Goal: Task Accomplishment & Management: Complete application form

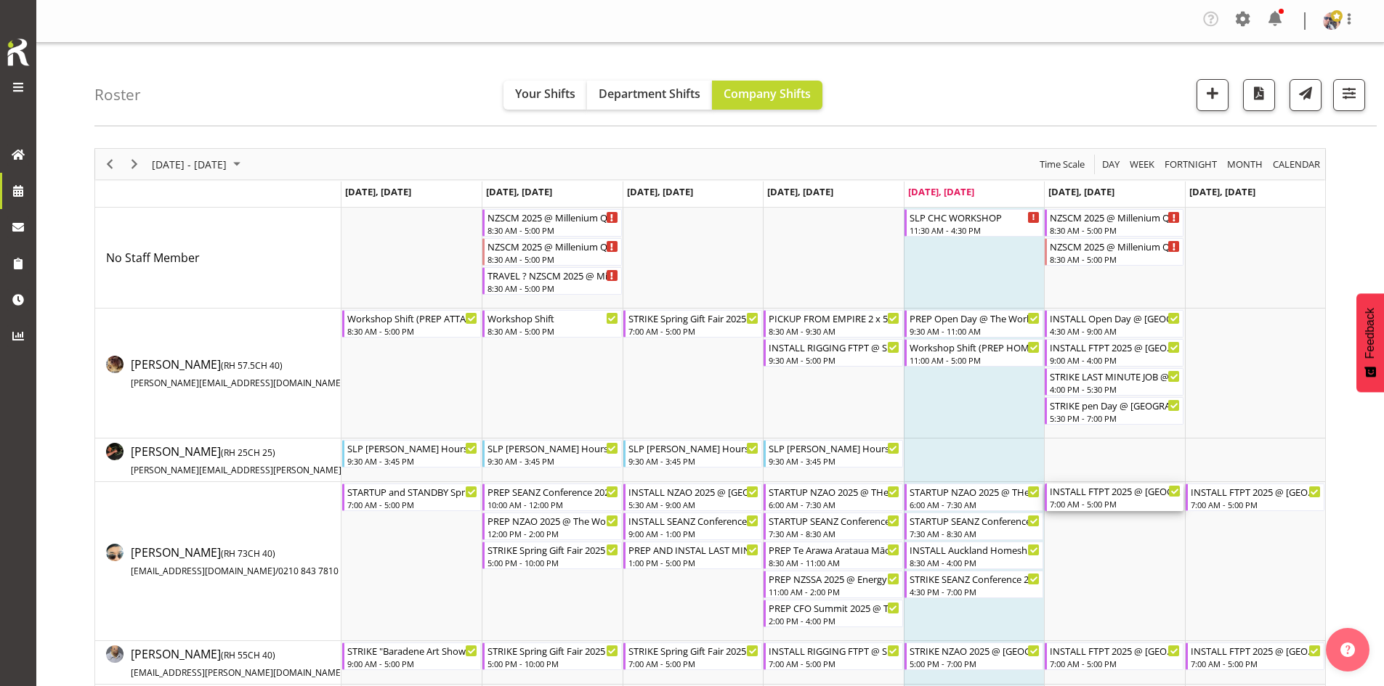
click at [1095, 499] on div "7:00 AM - 5:00 PM" at bounding box center [1115, 504] width 131 height 12
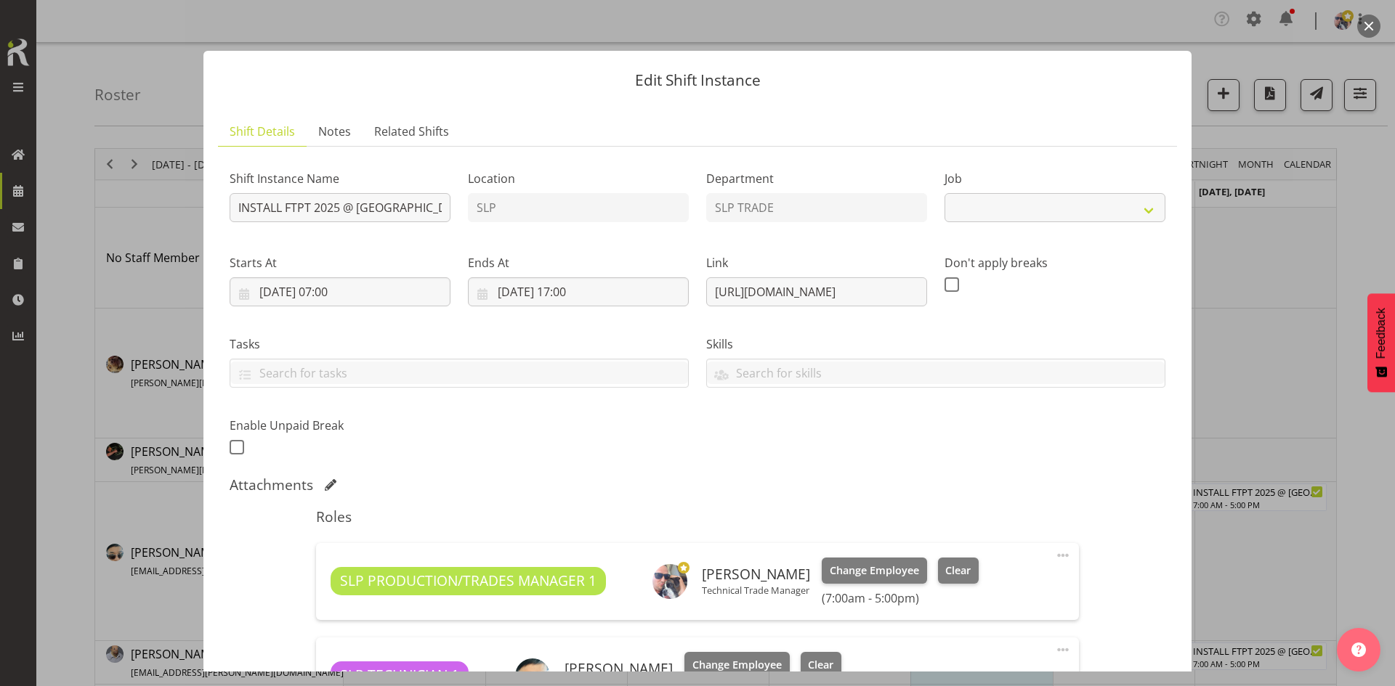
select select "9154"
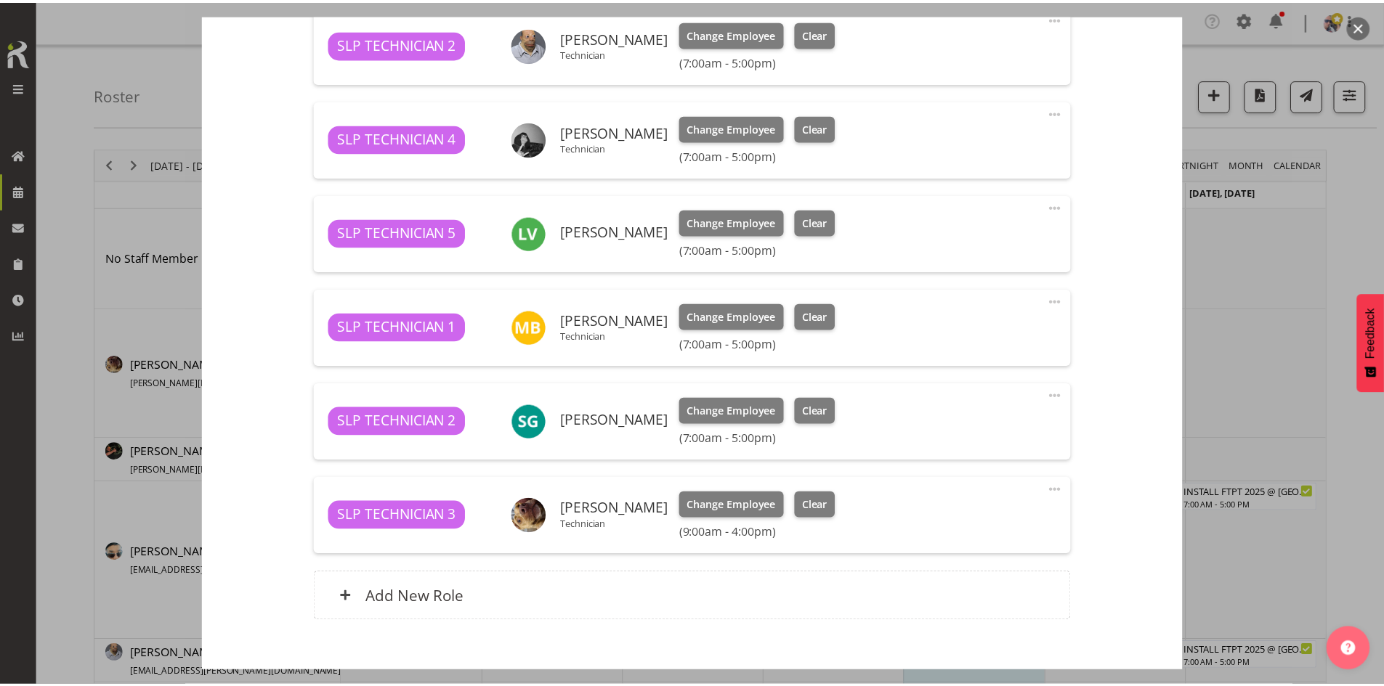
scroll to position [654, 0]
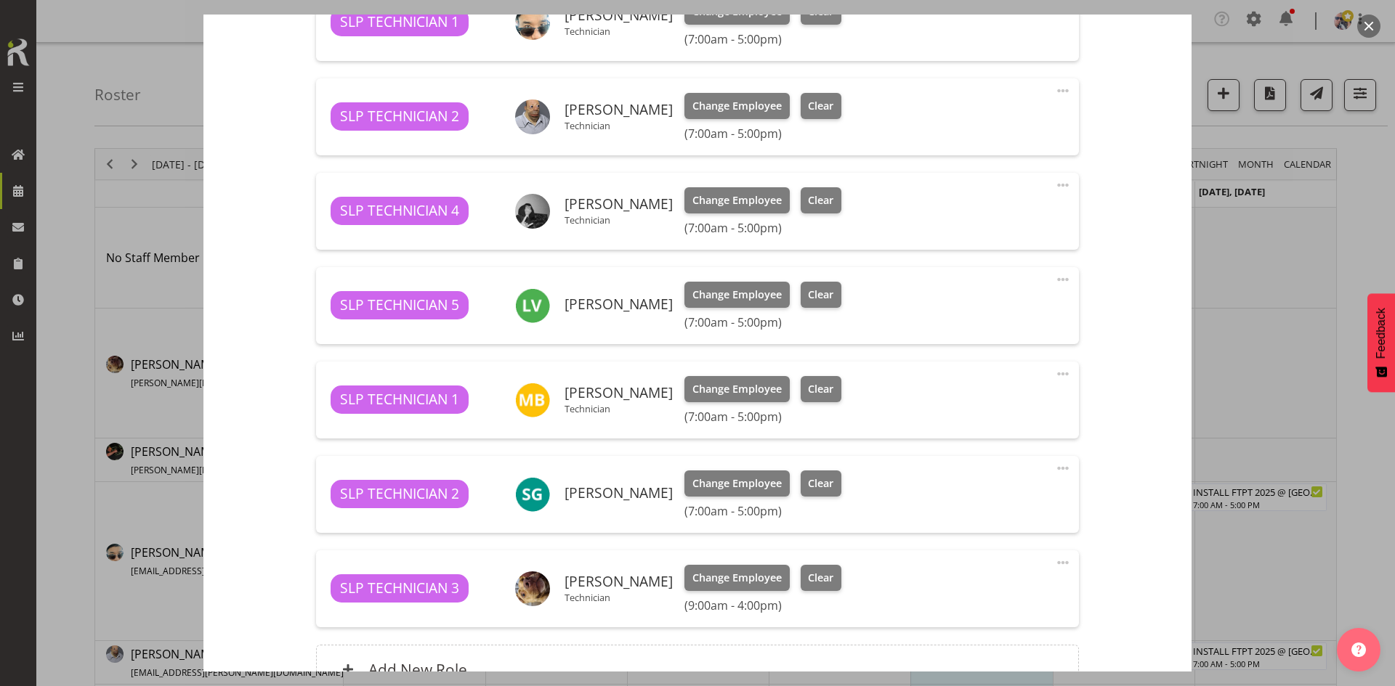
click at [131, 75] on div at bounding box center [697, 343] width 1395 height 686
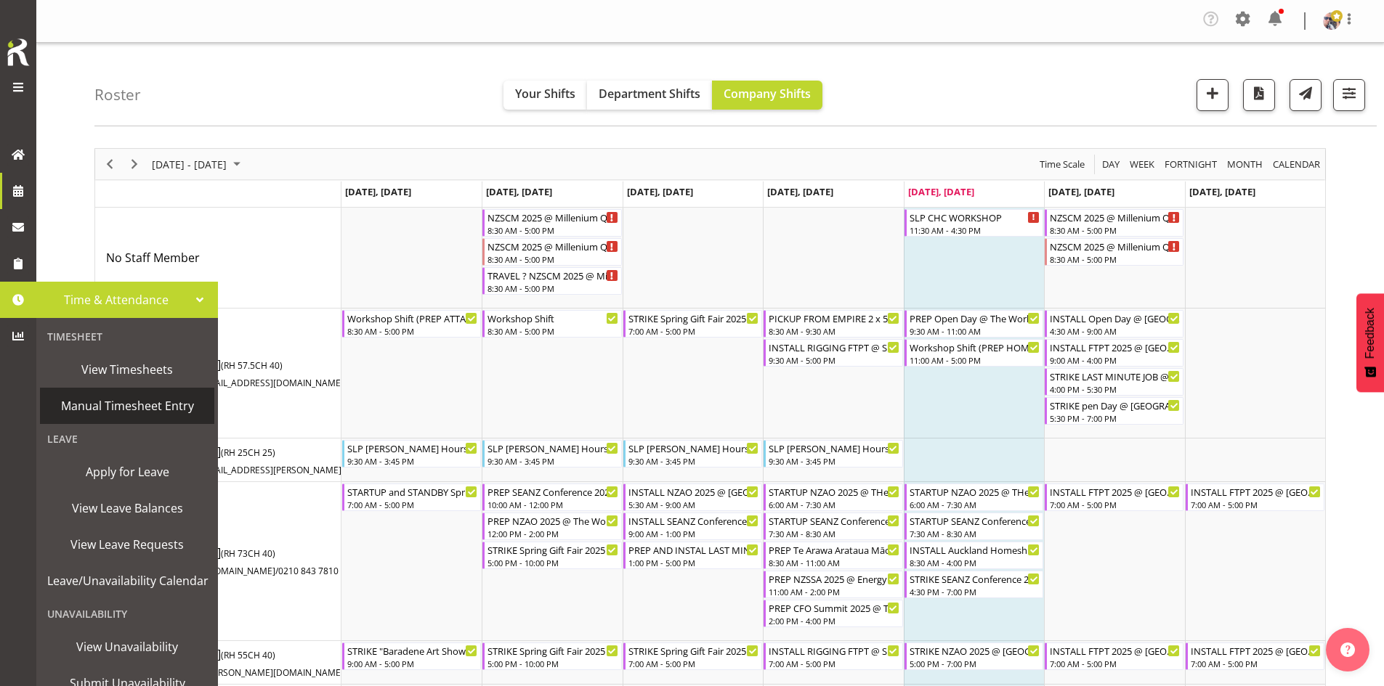
click at [174, 410] on span "Manual Timesheet Entry" at bounding box center [127, 406] width 160 height 22
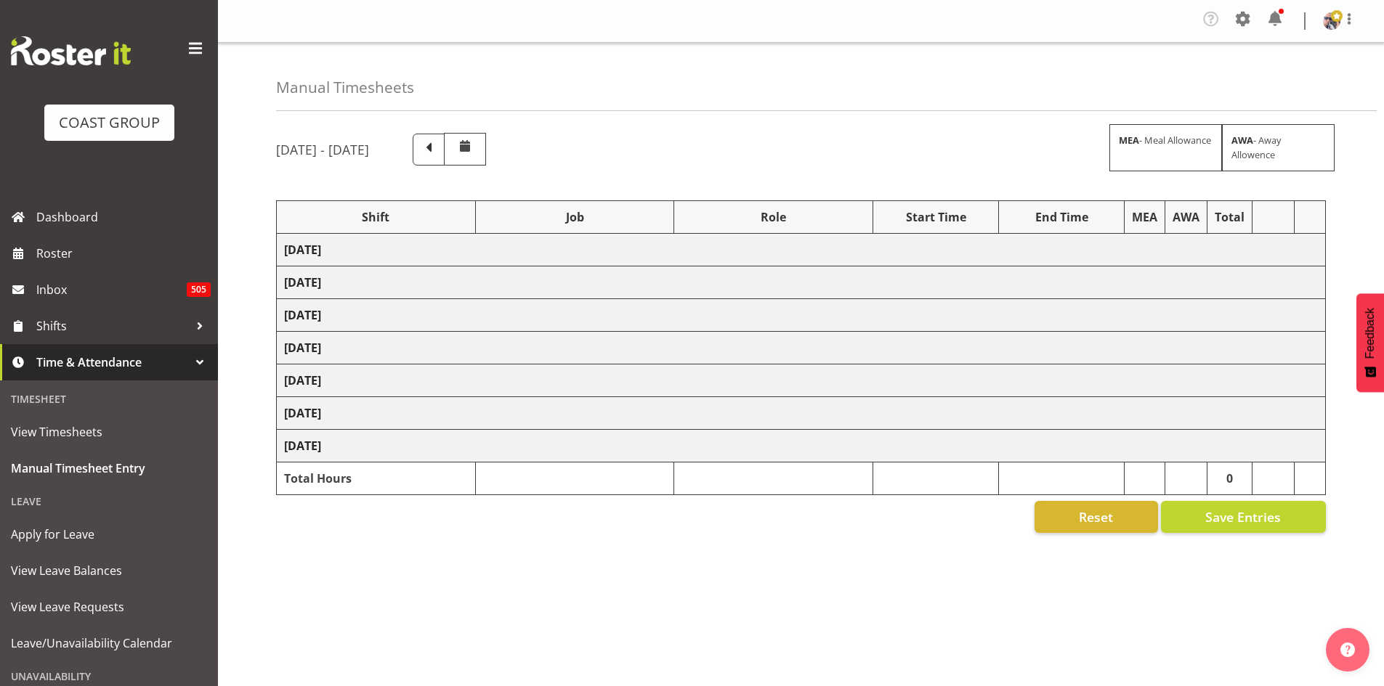
select select "1798"
select select "15"
select select "66167"
select select "9154"
select select "73746"
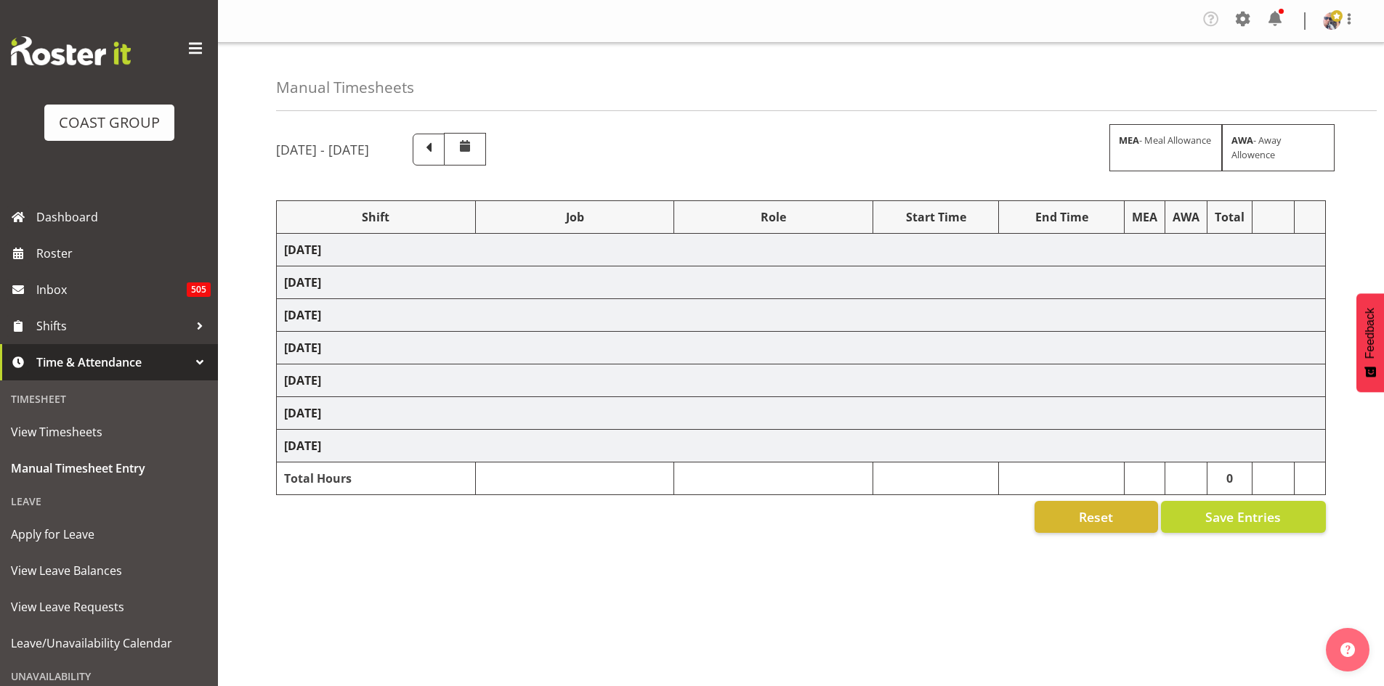
select select "9869"
select select "66167"
select select "9154"
select select "66167"
select select "9154"
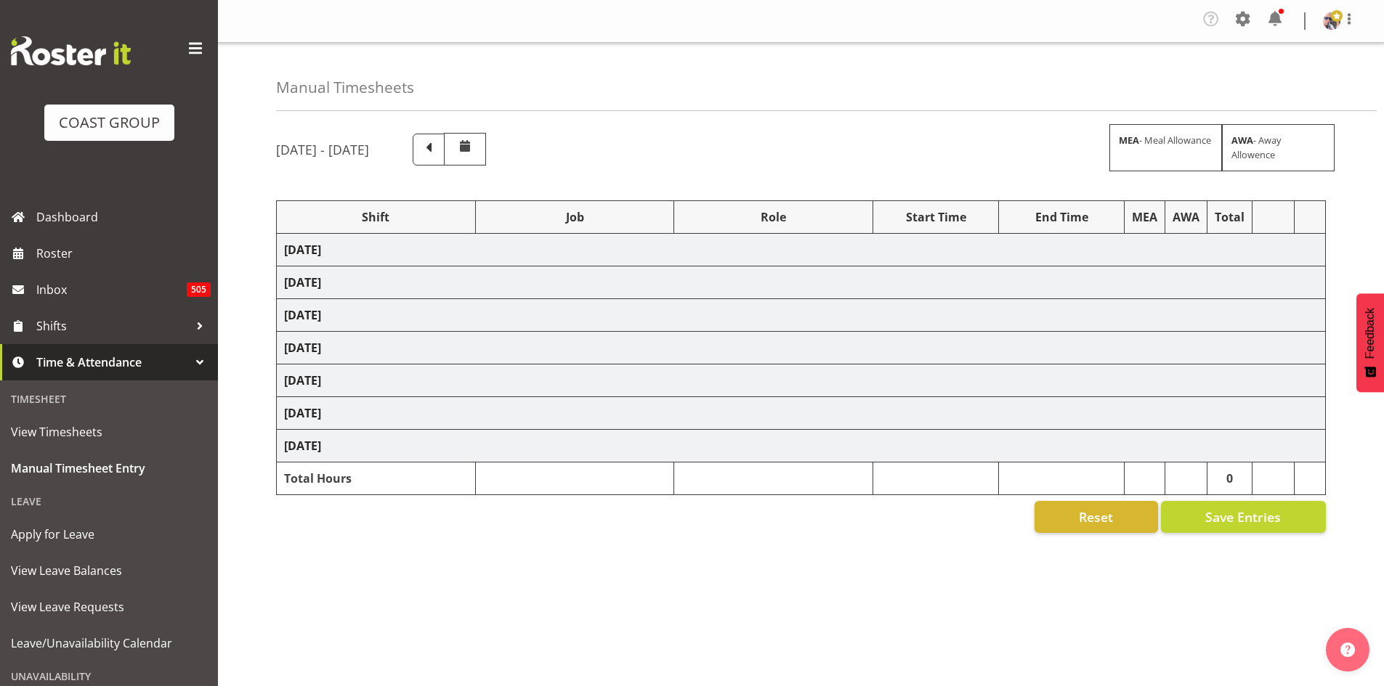
select select "66167"
select select "9154"
select select "73746"
select select "9869"
select select "73746"
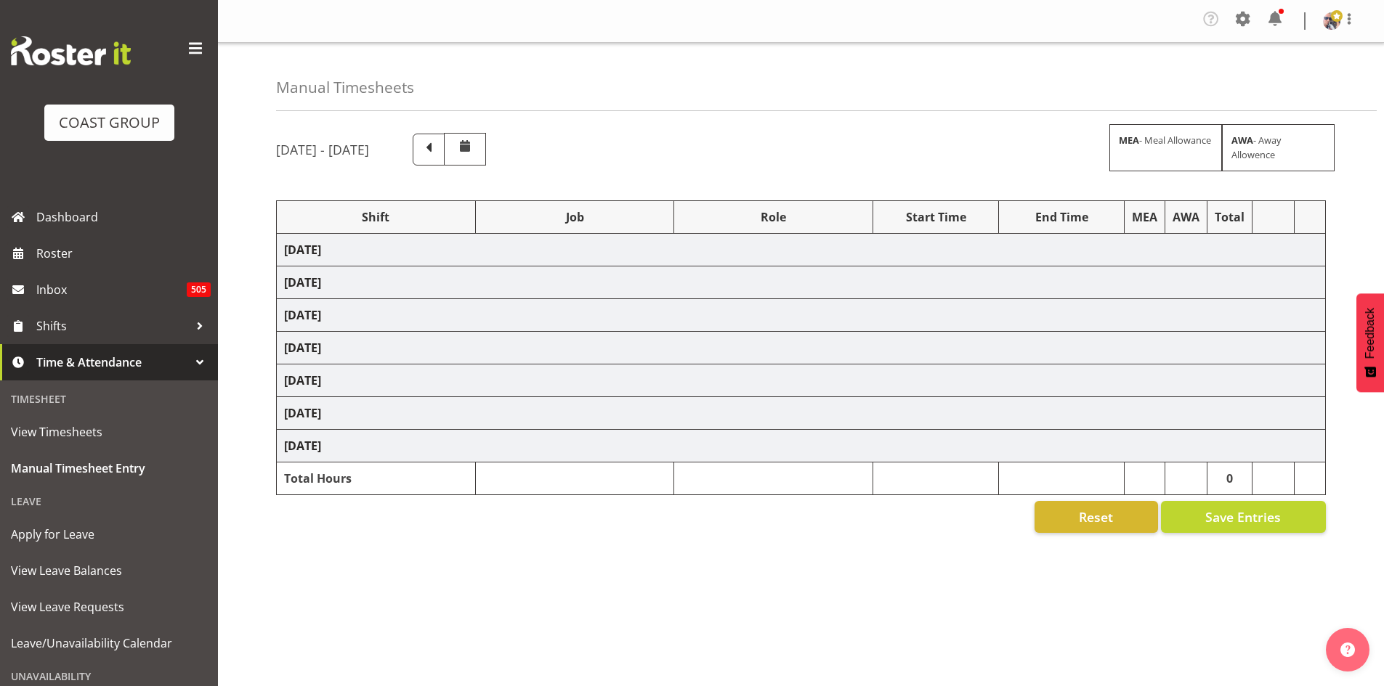
select select "9869"
select select "66167"
select select "9154"
select select "73746"
select select "9869"
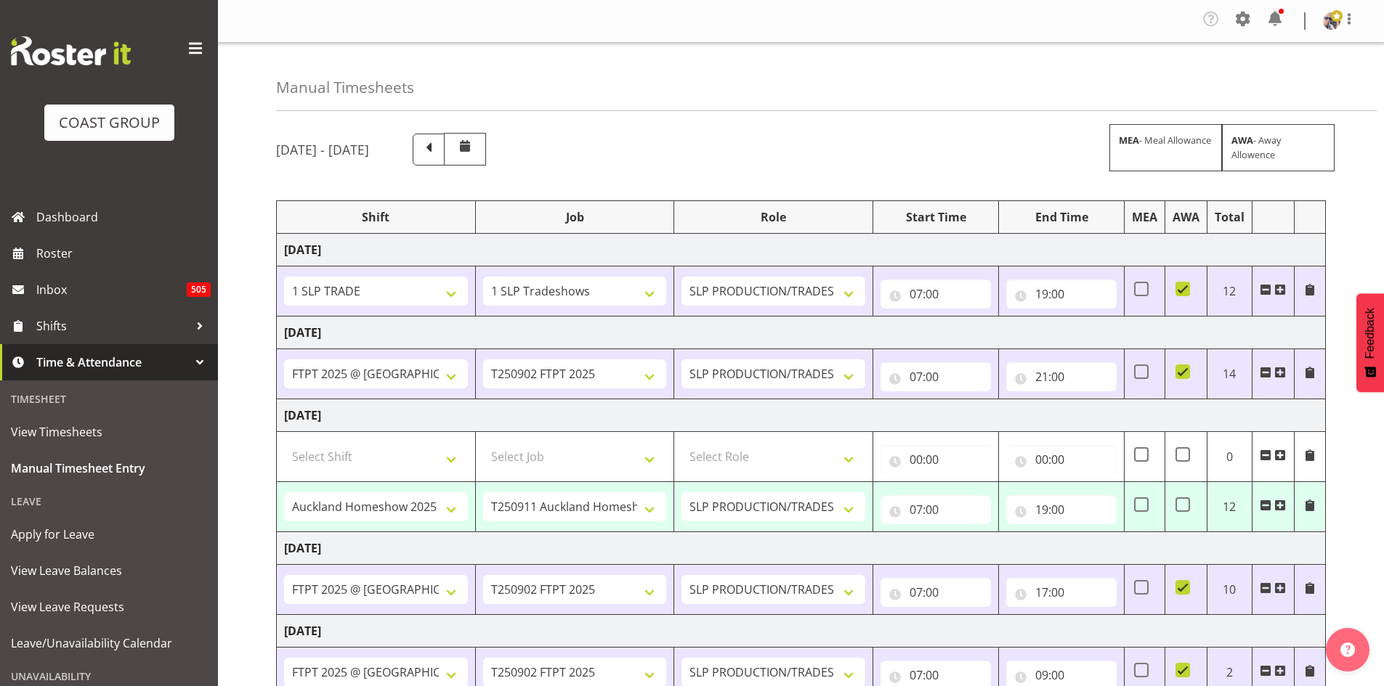
click at [187, 54] on span at bounding box center [195, 48] width 23 height 23
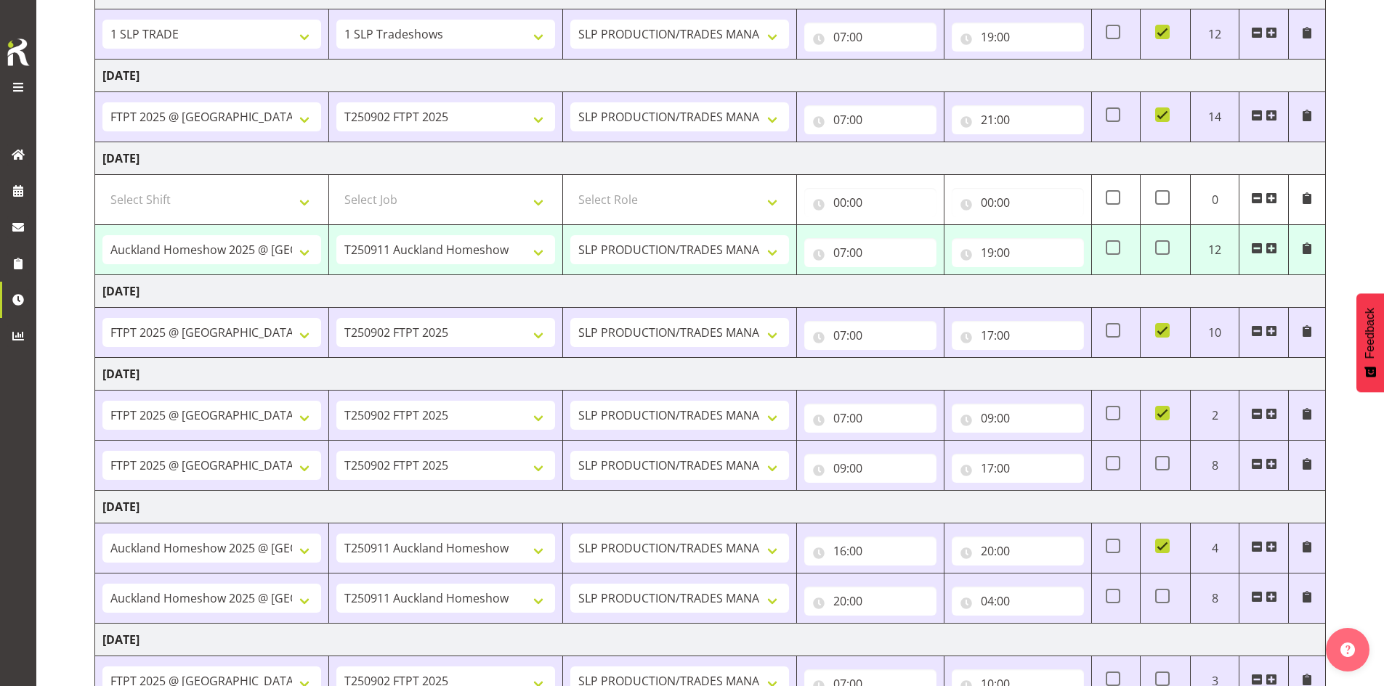
scroll to position [218, 0]
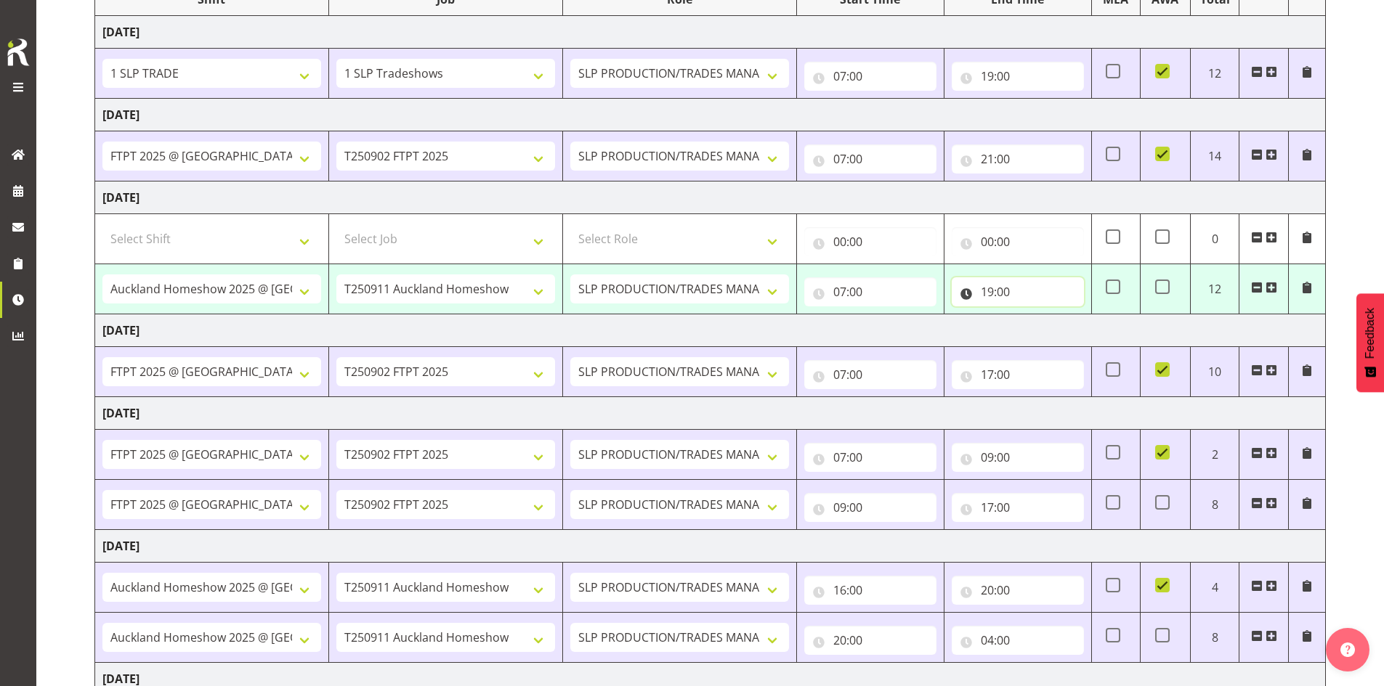
click at [1021, 301] on input "19:00" at bounding box center [1018, 291] width 132 height 29
click at [1053, 329] on select "00 01 02 03 04 05 06 07 08 09 10 11 12 13 14 15 16 17 18 19 20 21 22 23" at bounding box center [1050, 329] width 33 height 29
select select "21"
click at [1034, 315] on select "00 01 02 03 04 05 06 07 08 09 10 11 12 13 14 15 16 17 18 19 20 21 22 23" at bounding box center [1050, 329] width 33 height 29
type input "21:00"
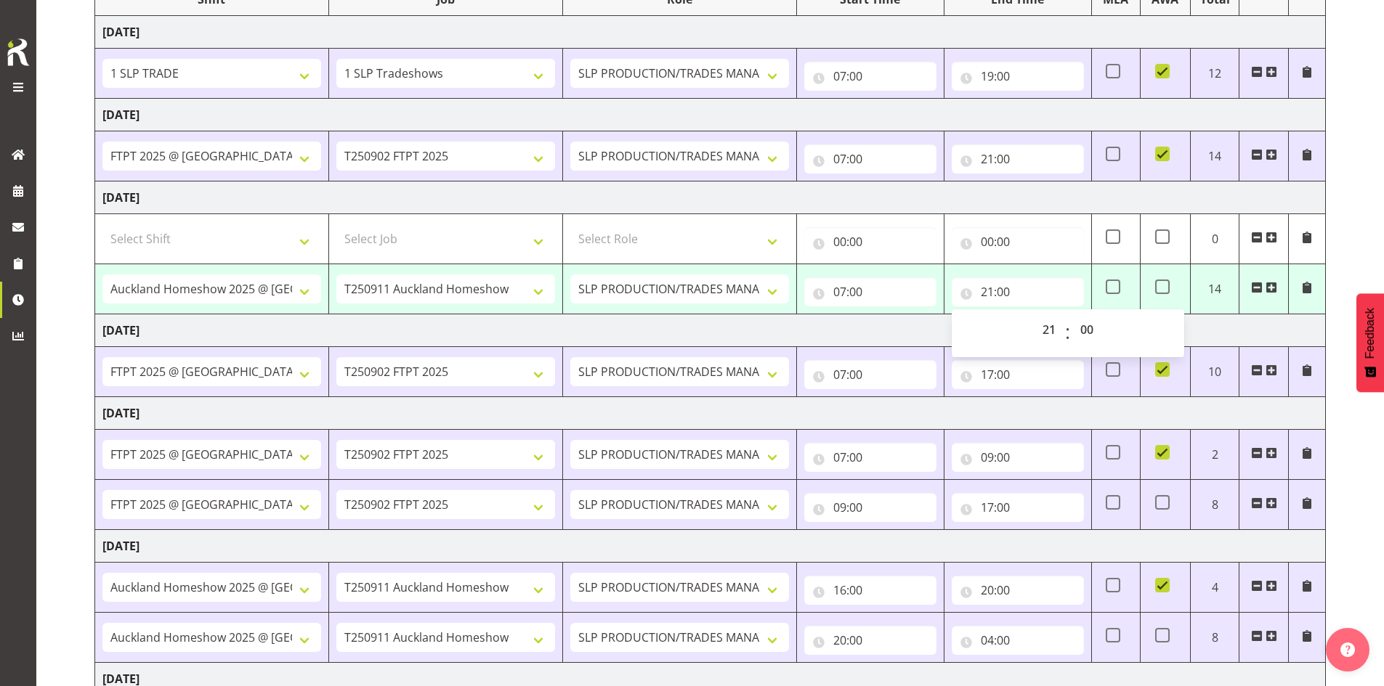
click at [1163, 289] on span at bounding box center [1162, 287] width 15 height 15
click at [1163, 289] on input "checkbox" at bounding box center [1159, 287] width 9 height 9
checkbox input "true"
click at [1222, 328] on td "[DATE]" at bounding box center [710, 331] width 1230 height 33
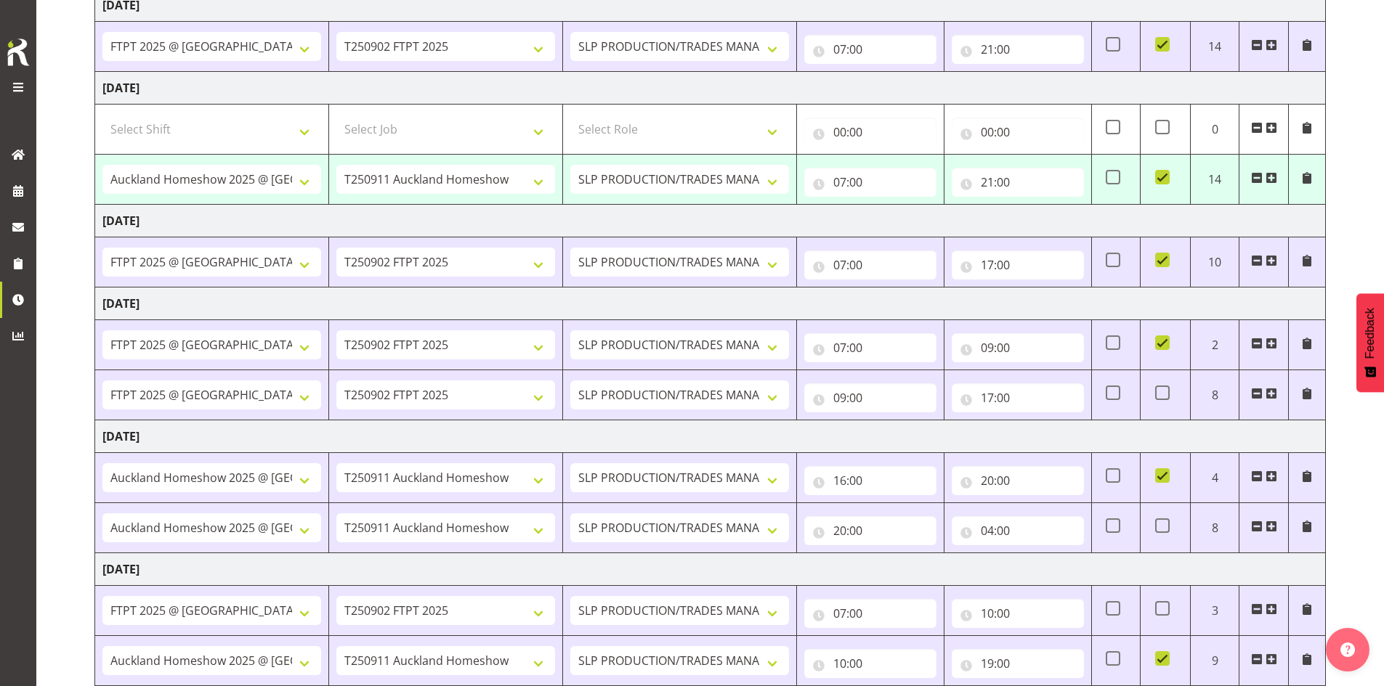
scroll to position [420, 0]
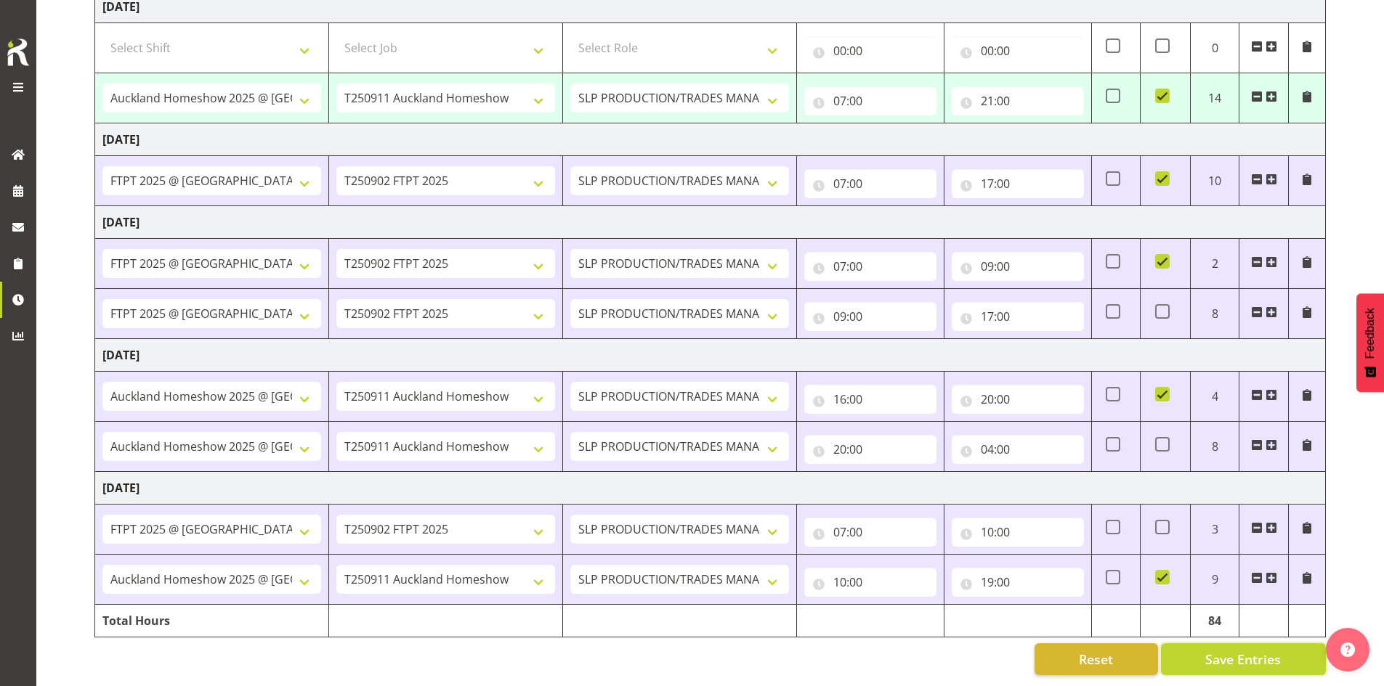
click at [1222, 662] on button "Save Entries" at bounding box center [1243, 660] width 165 height 32
select select "73746"
select select "9869"
type input "07:00"
type input "21:00"
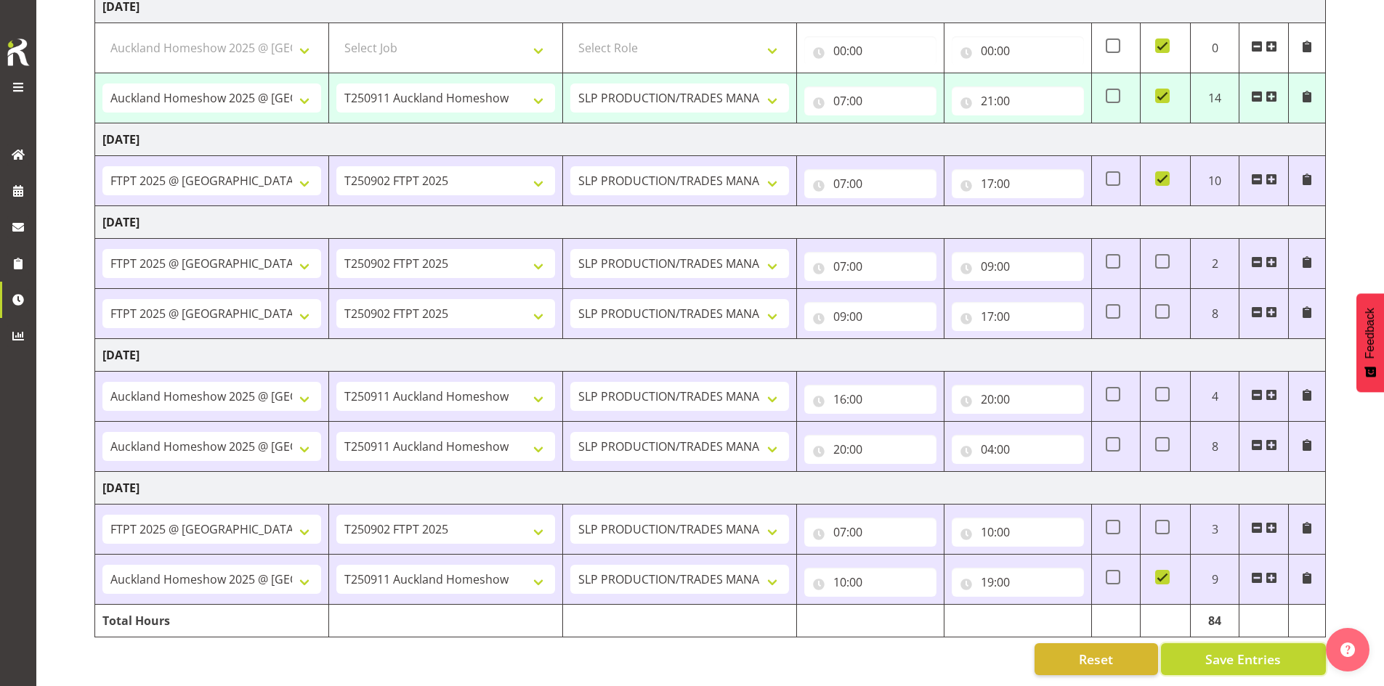
checkbox input "true"
type input "09:00"
type input "19:00"
checkbox input "false"
type input "20:00"
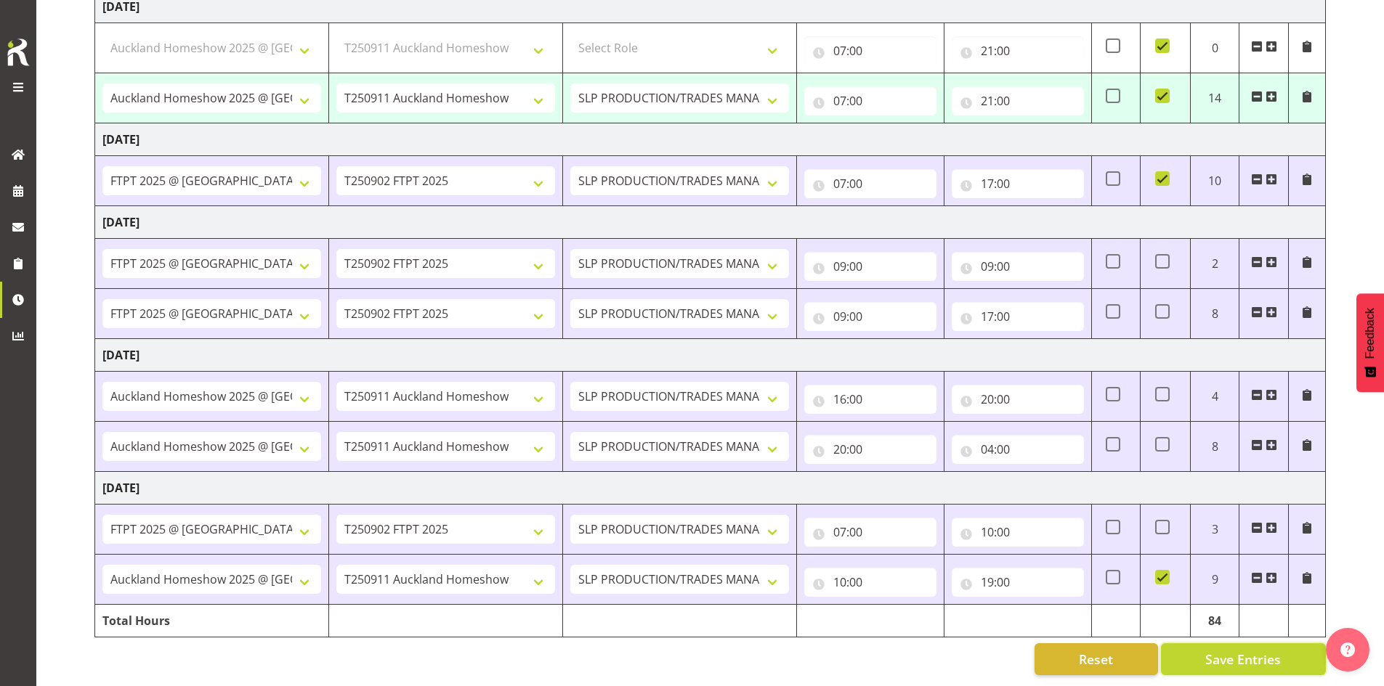
type input "08:00"
checkbox input "false"
select select "66167"
select select "9154"
select select "66167"
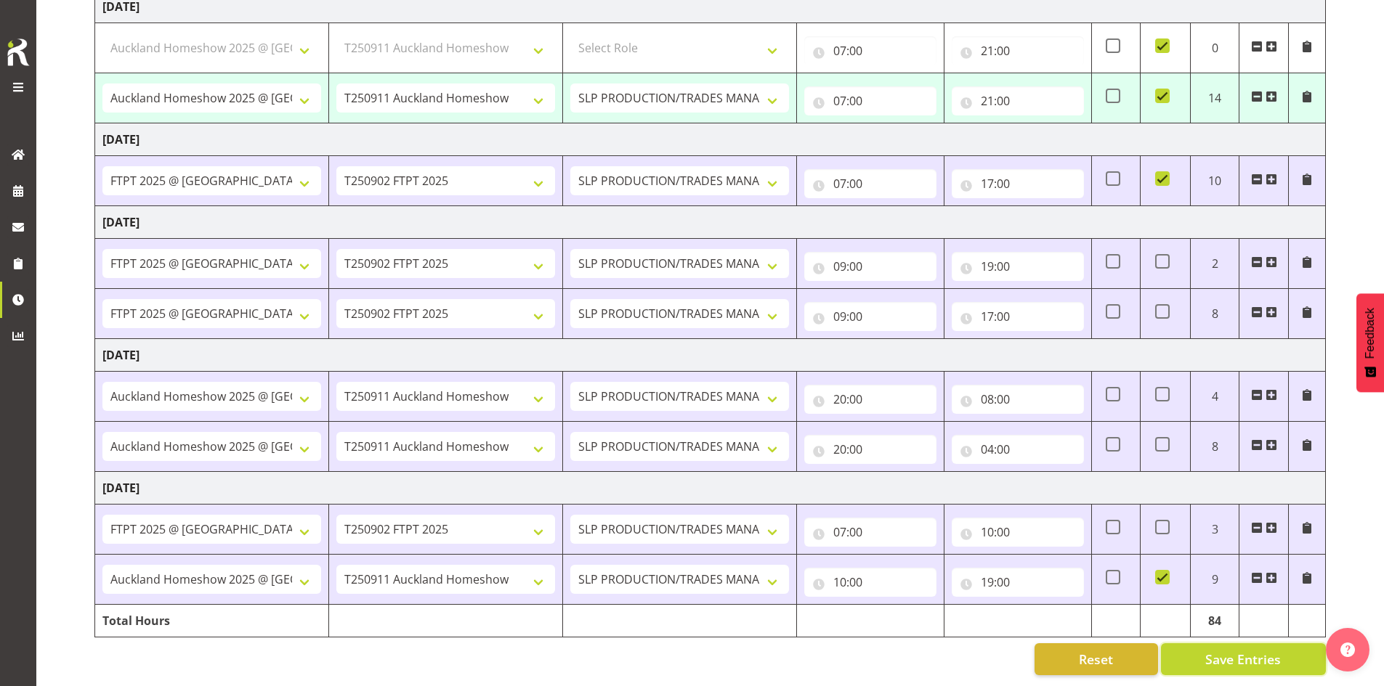
select select "9154"
select select "73746"
select select "9869"
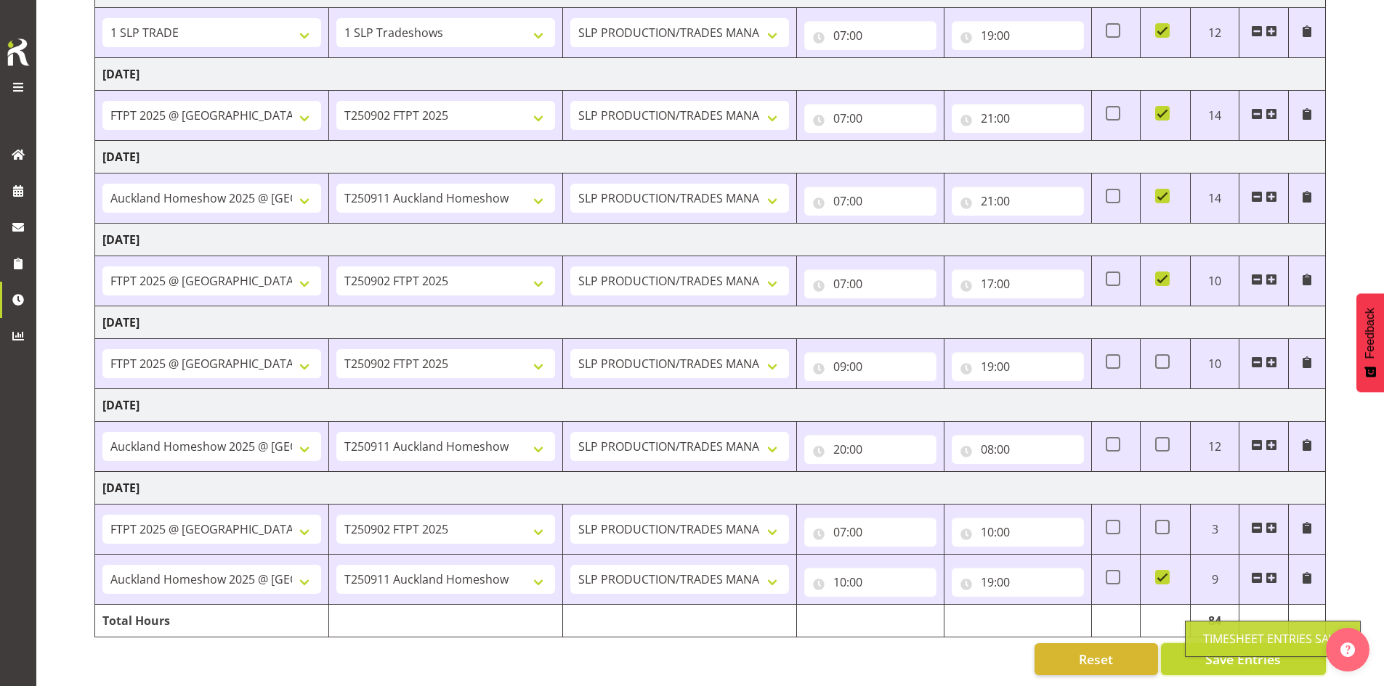
scroll to position [269, 0]
